Goal: Information Seeking & Learning: Learn about a topic

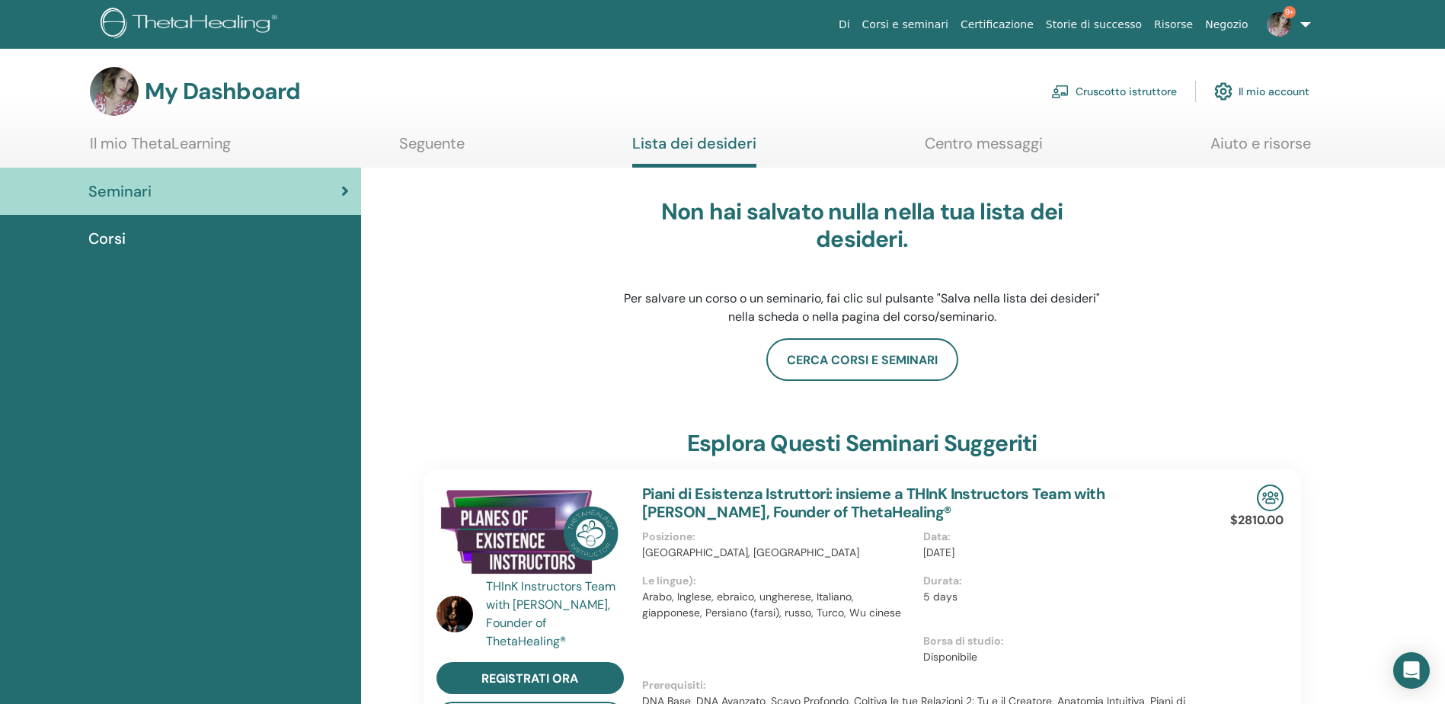
click at [169, 139] on link "Il mio ThetaLearning" at bounding box center [160, 149] width 141 height 30
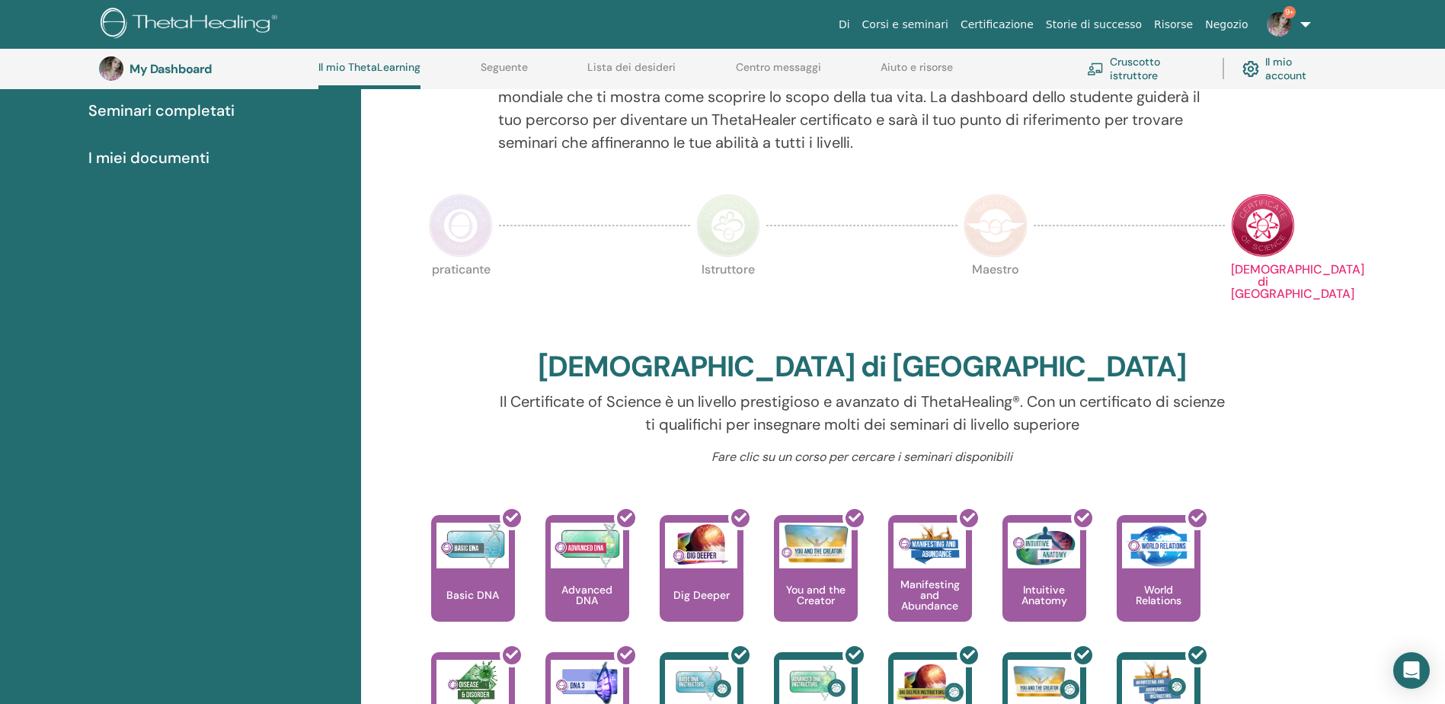
scroll to position [193, 0]
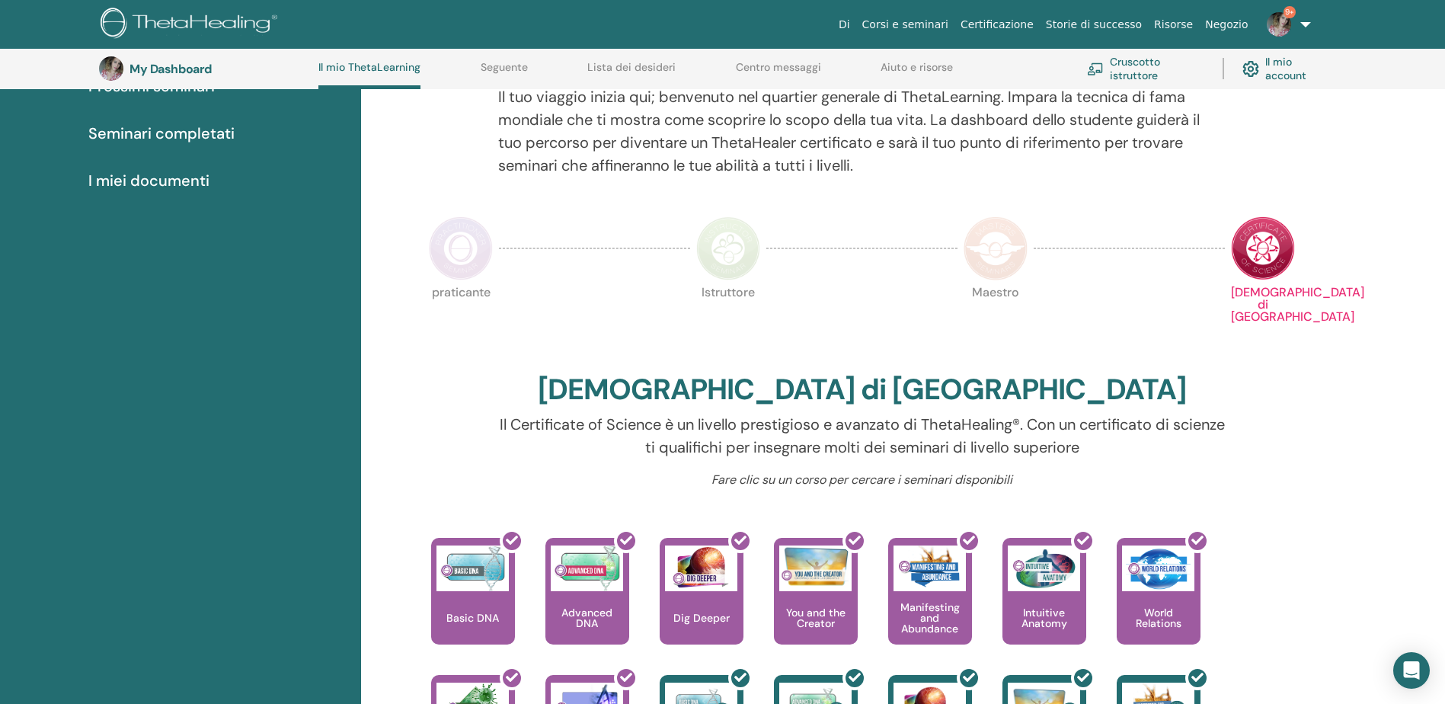
click at [481, 258] on img at bounding box center [461, 248] width 64 height 64
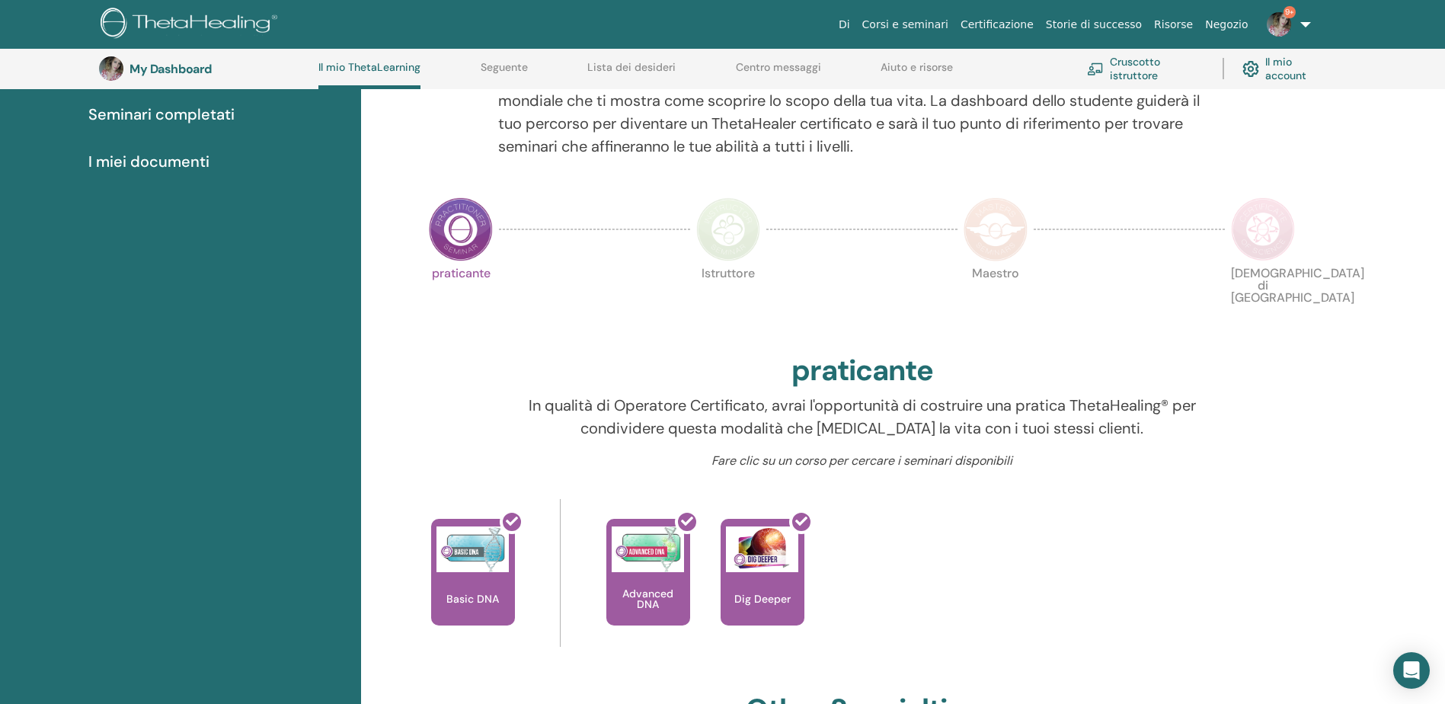
scroll to position [193, 0]
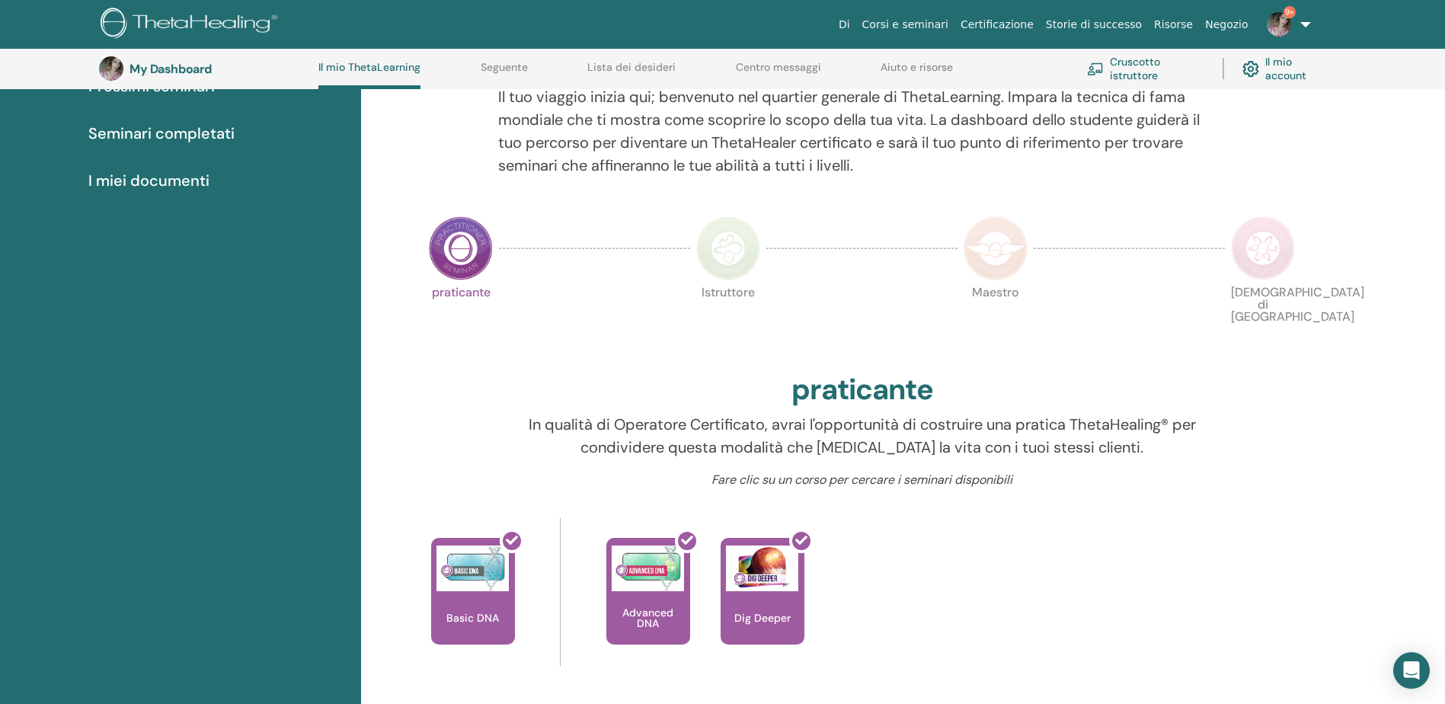
click at [724, 246] on img at bounding box center [728, 248] width 64 height 64
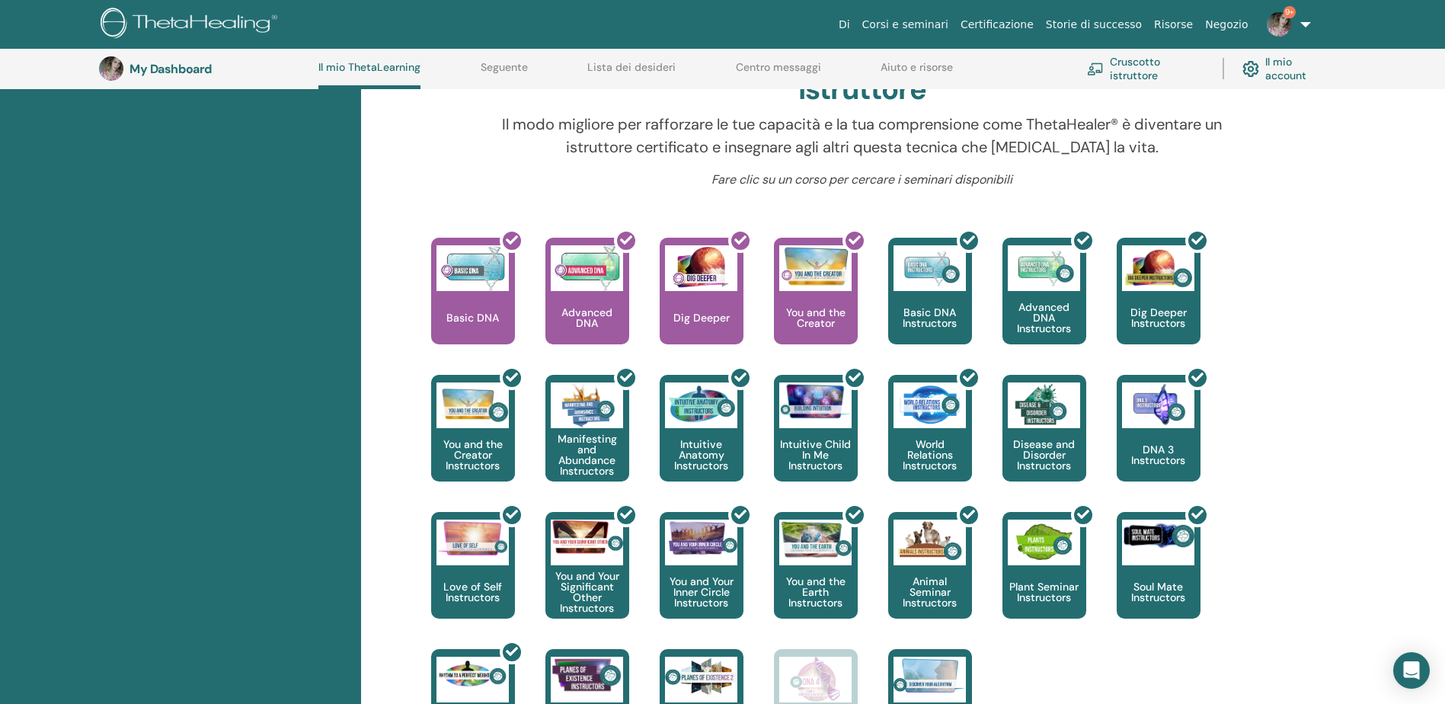
scroll to position [117, 0]
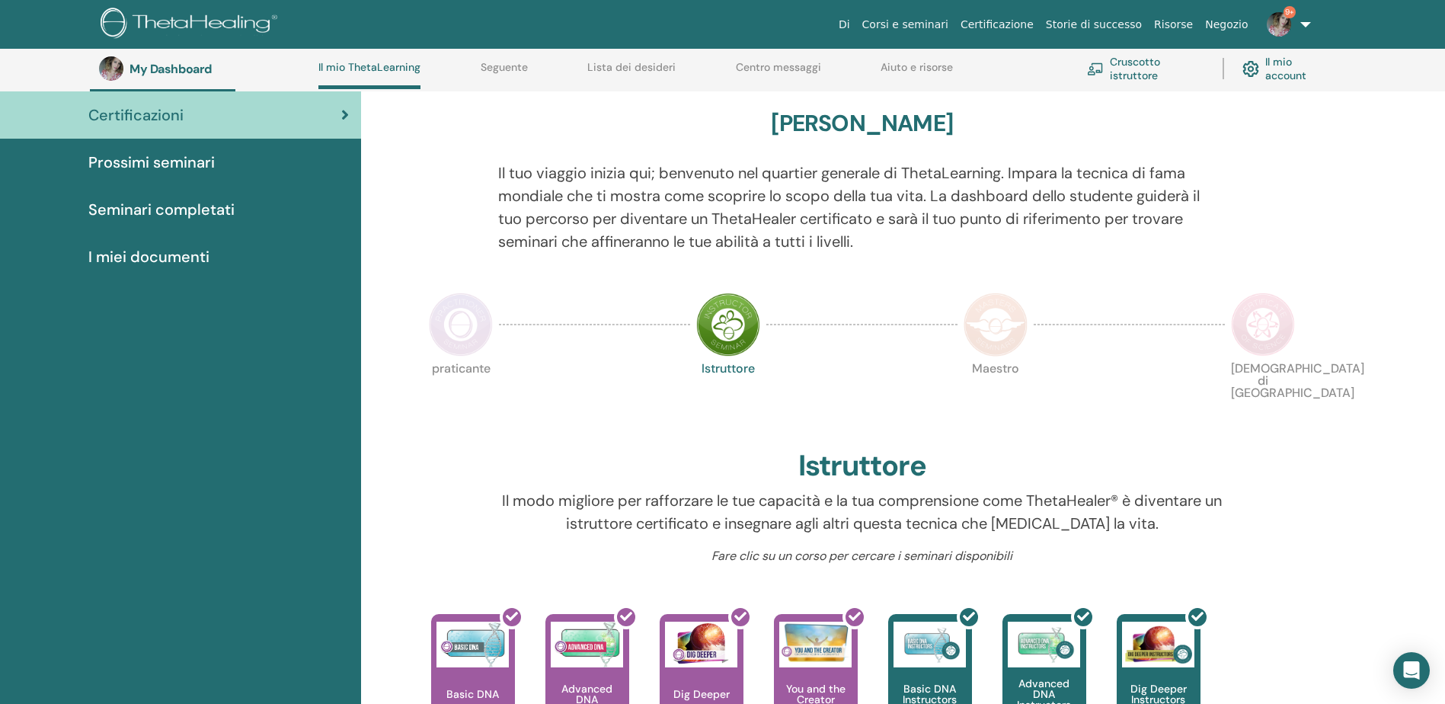
click at [990, 340] on img at bounding box center [996, 325] width 64 height 64
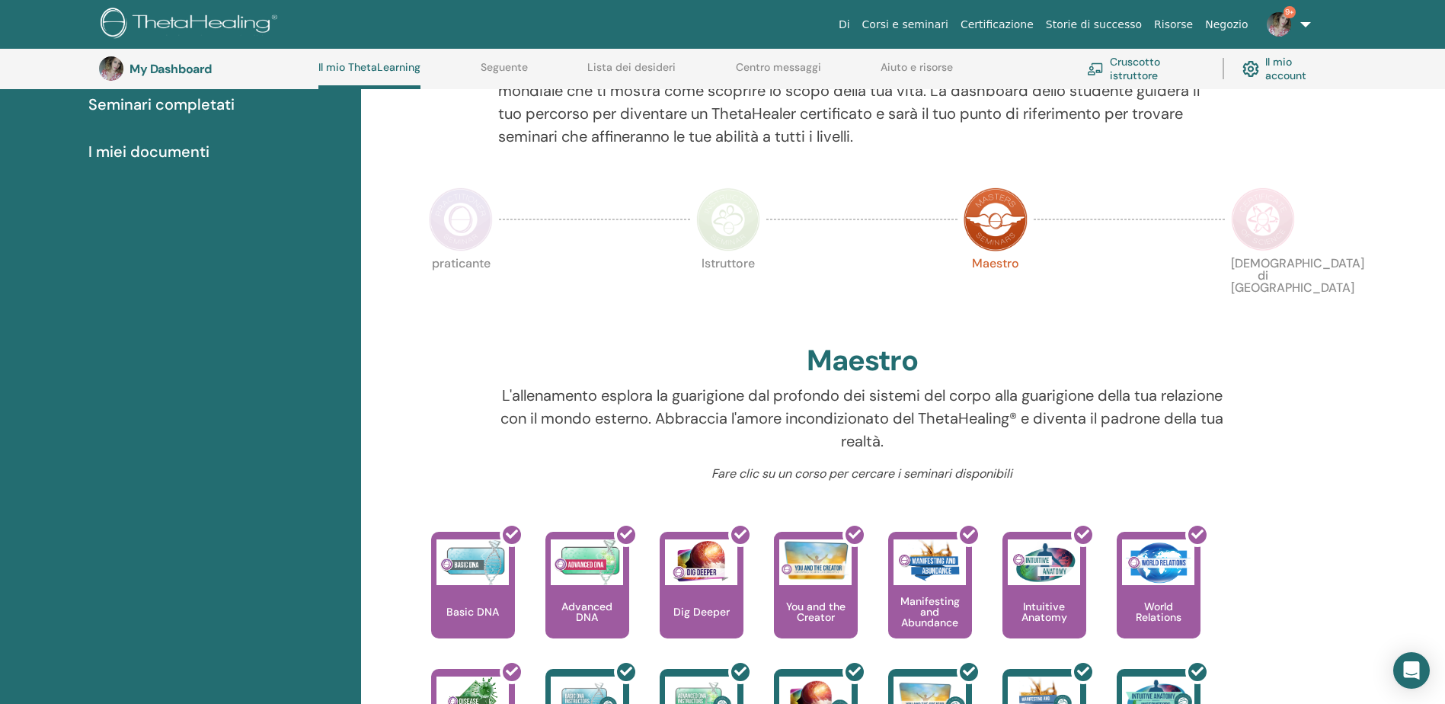
scroll to position [193, 0]
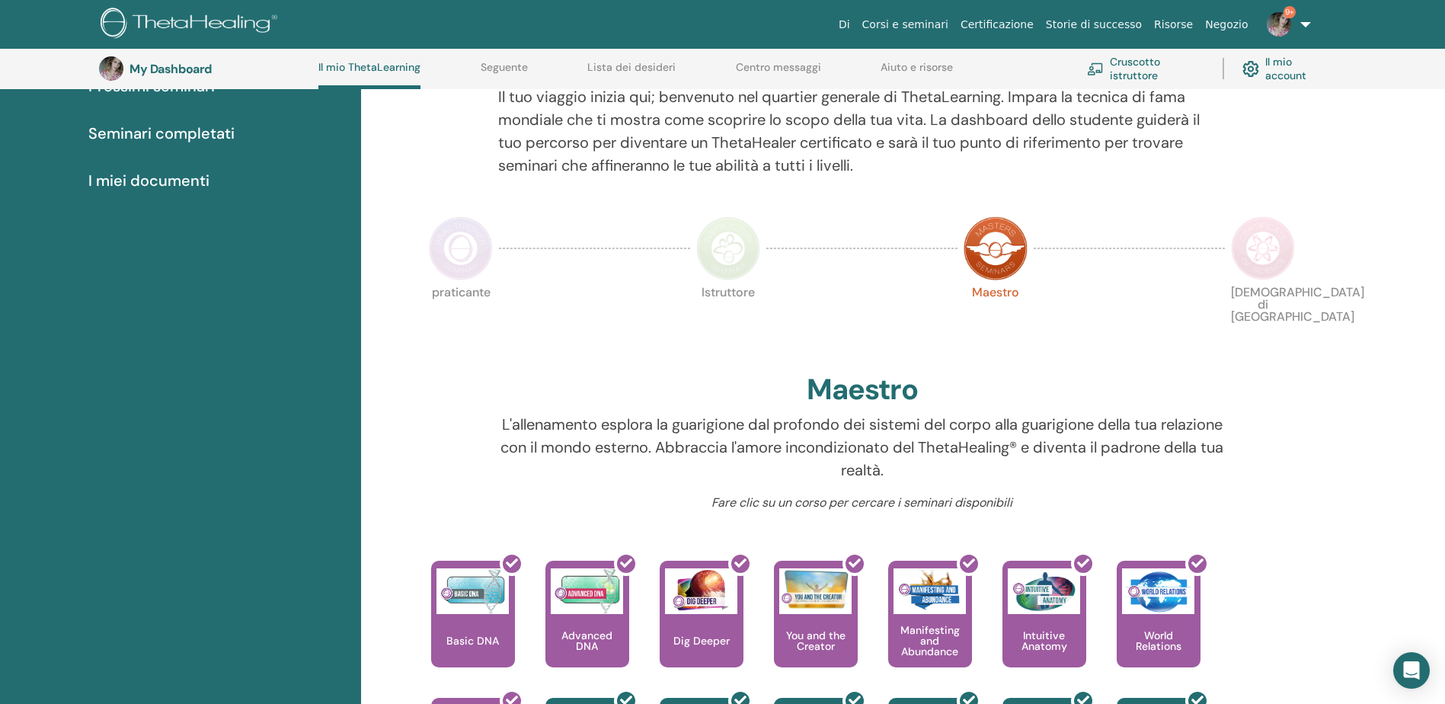
click at [1272, 264] on img at bounding box center [1263, 248] width 64 height 64
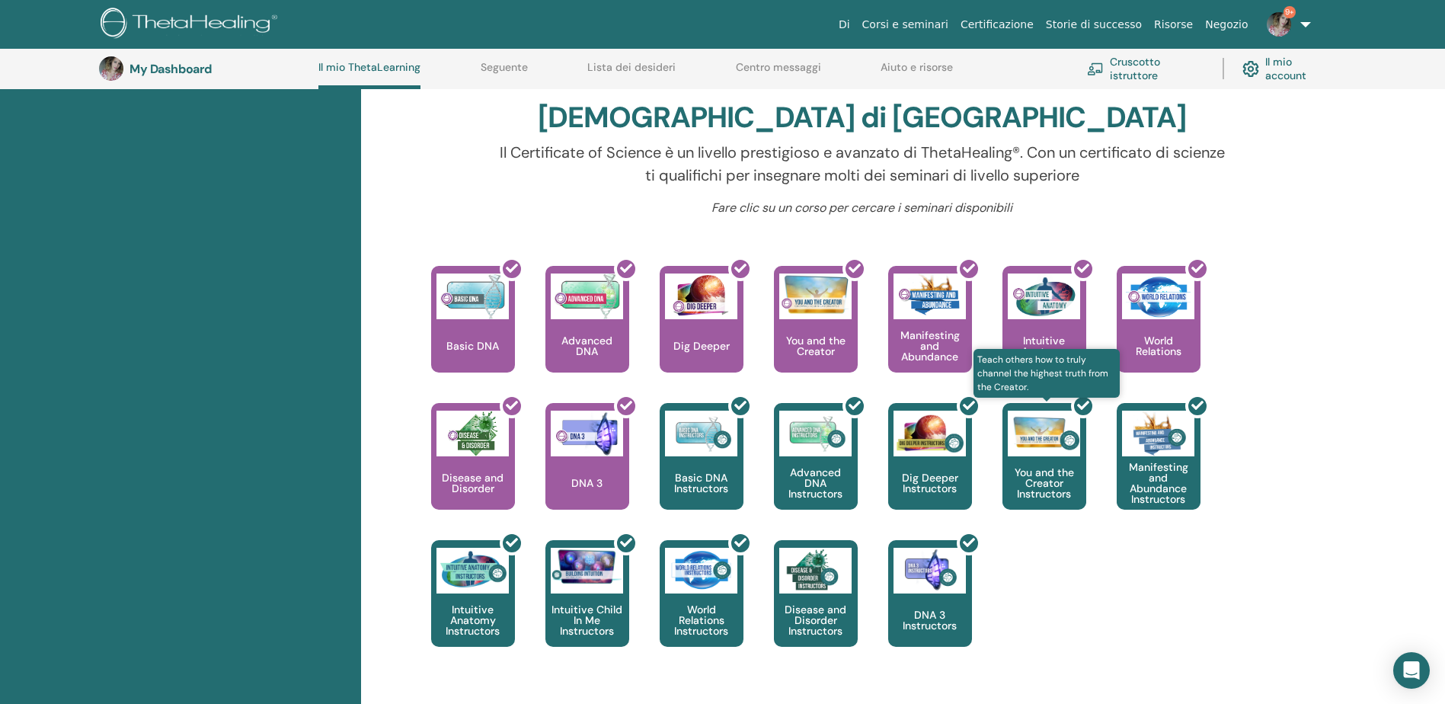
scroll to position [498, 0]
